Goal: Information Seeking & Learning: Learn about a topic

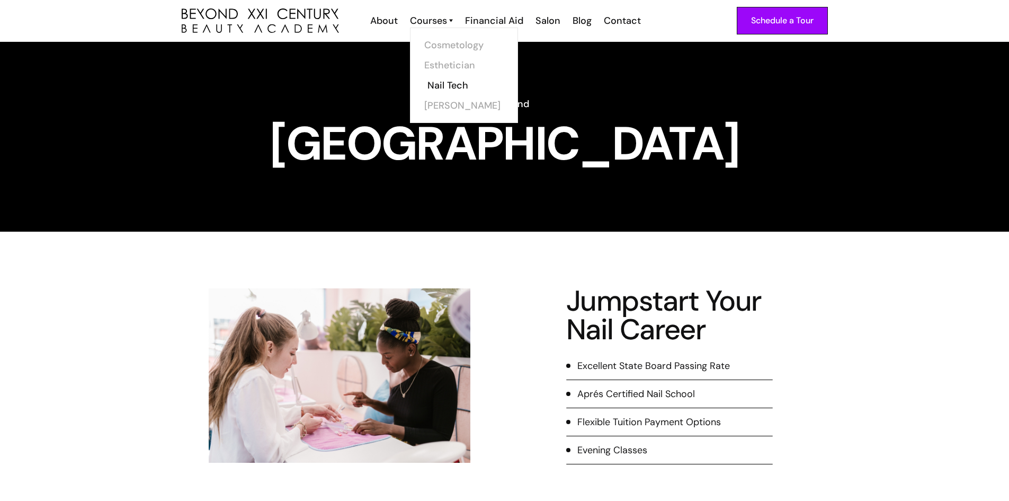
click at [454, 85] on link "Nail Tech" at bounding box center [467, 85] width 79 height 20
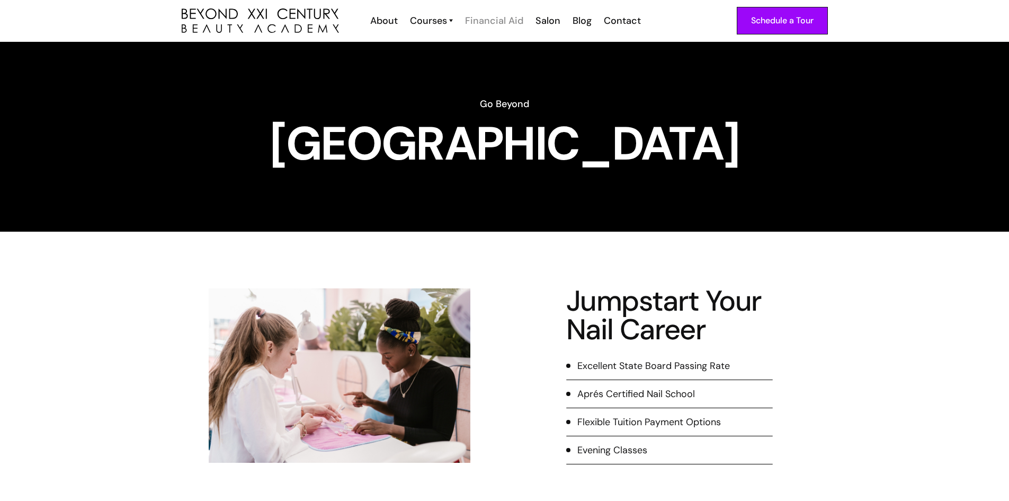
click at [493, 20] on div "Financial Aid" at bounding box center [494, 21] width 58 height 14
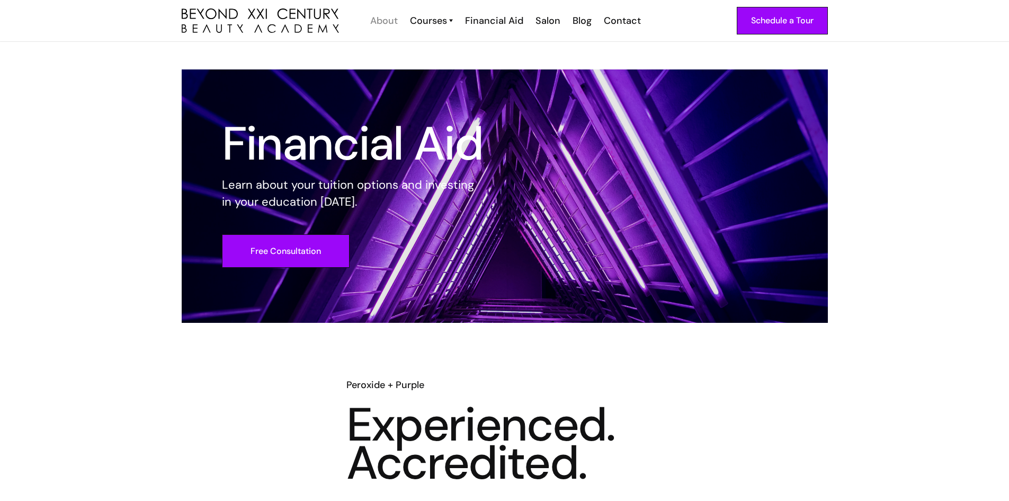
click at [386, 25] on div "About" at bounding box center [384, 21] width 28 height 14
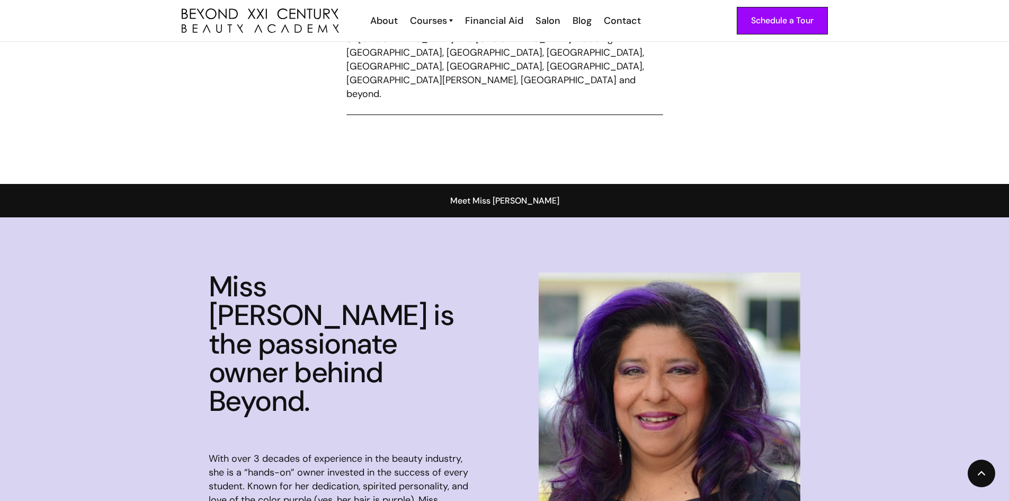
scroll to position [848, 0]
